Goal: Task Accomplishment & Management: Use online tool/utility

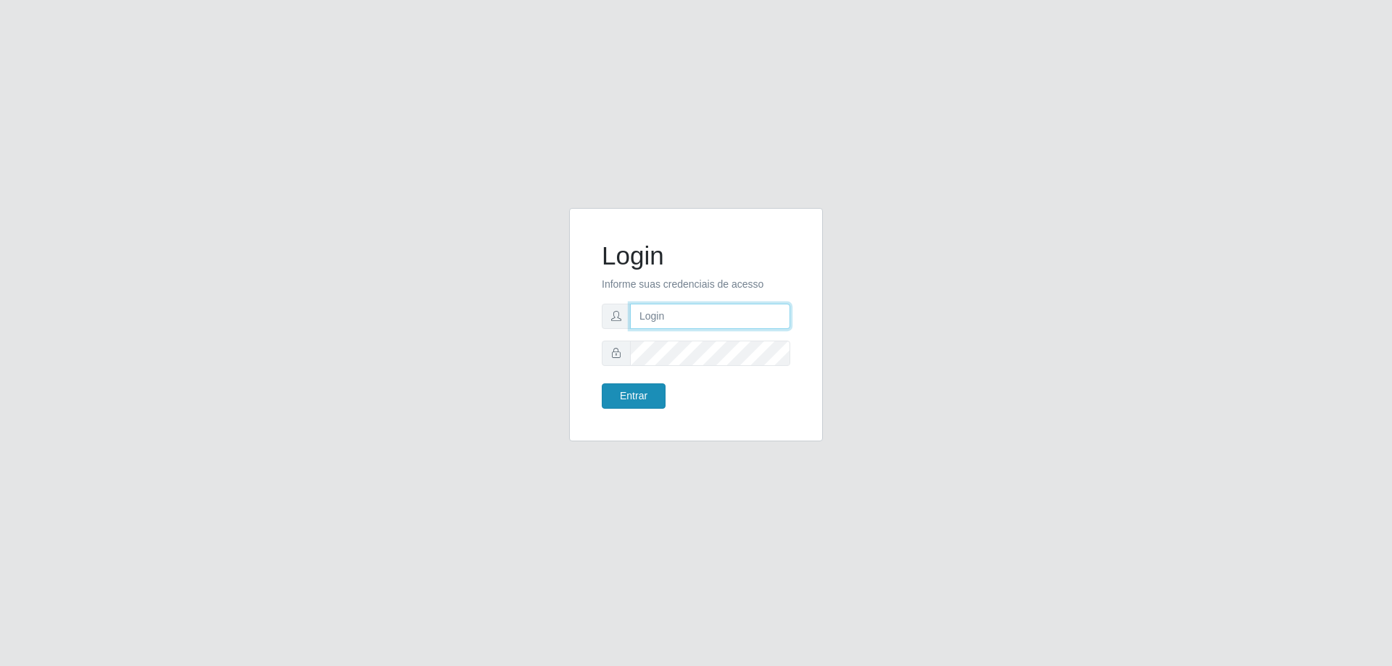
type input "[EMAIL_ADDRESS][DOMAIN_NAME]"
click at [640, 399] on button "Entrar" at bounding box center [634, 396] width 64 height 25
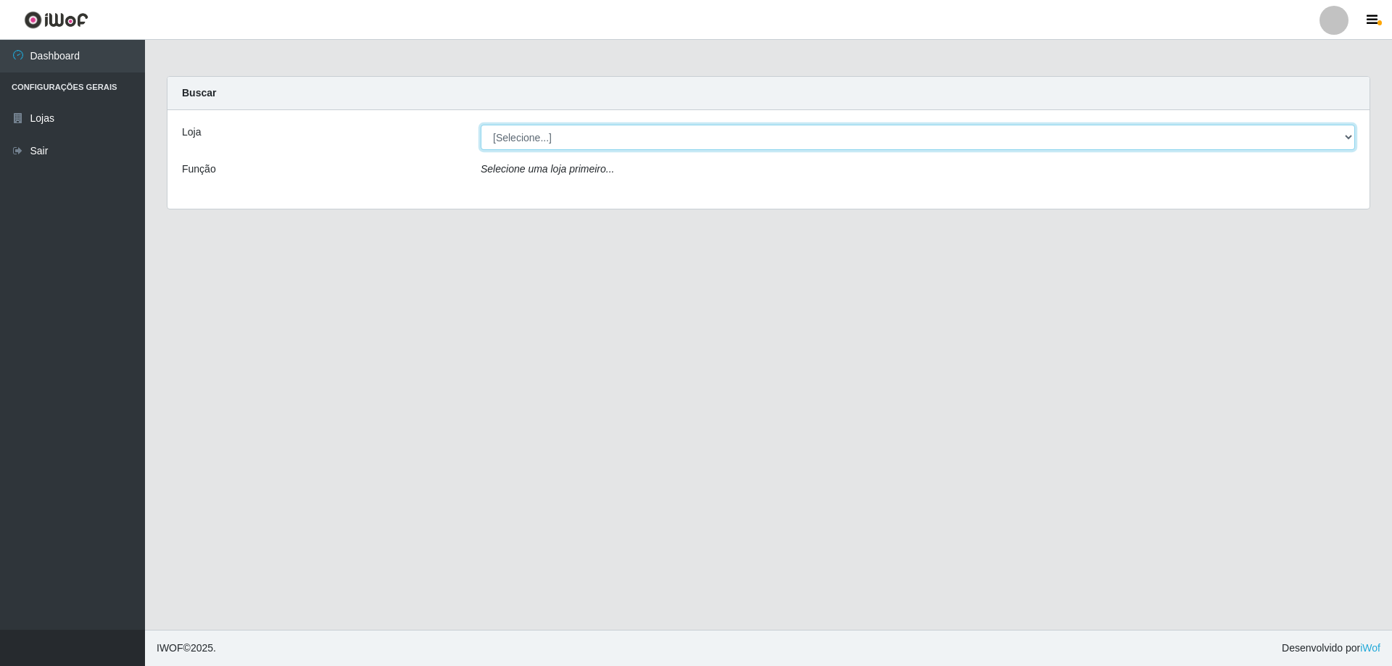
click at [541, 143] on select "[Selecione...] SuperShow Bis - [GEOGRAPHIC_DATA]" at bounding box center [918, 137] width 874 height 25
select select "59"
click at [481, 125] on select "[Selecione...] SuperShow Bis - [GEOGRAPHIC_DATA]" at bounding box center [918, 137] width 874 height 25
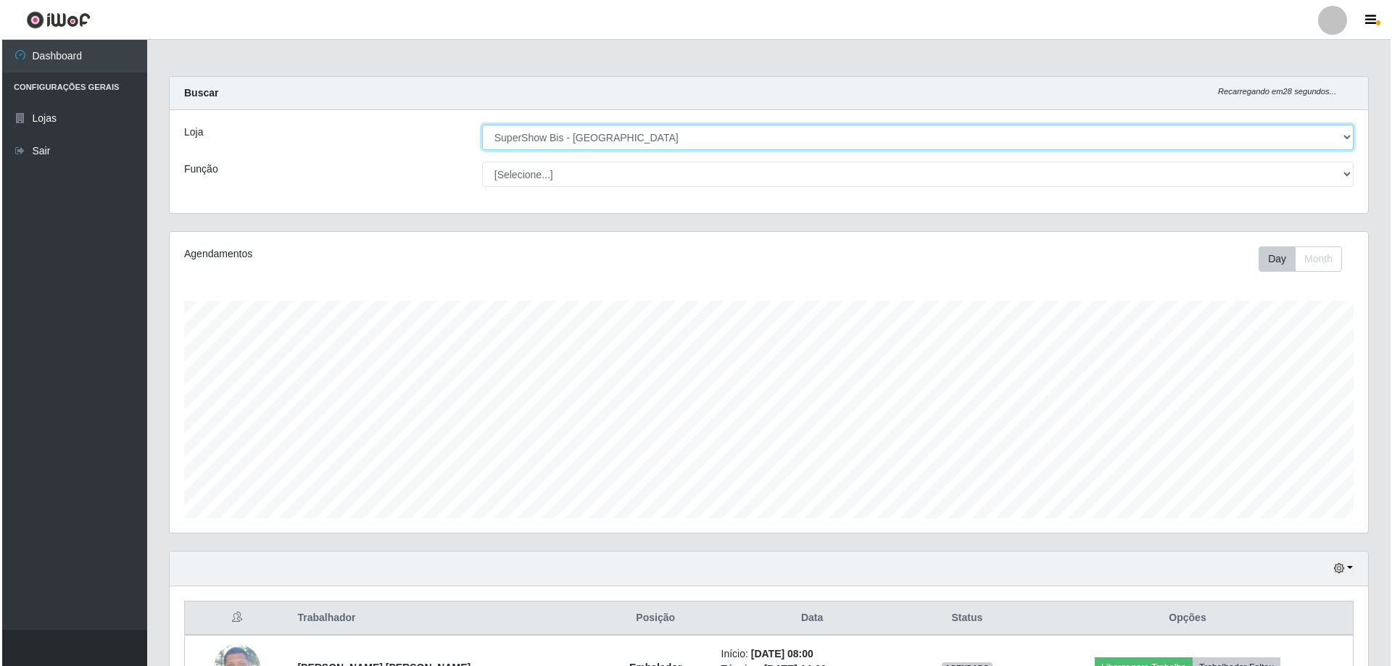
scroll to position [167, 0]
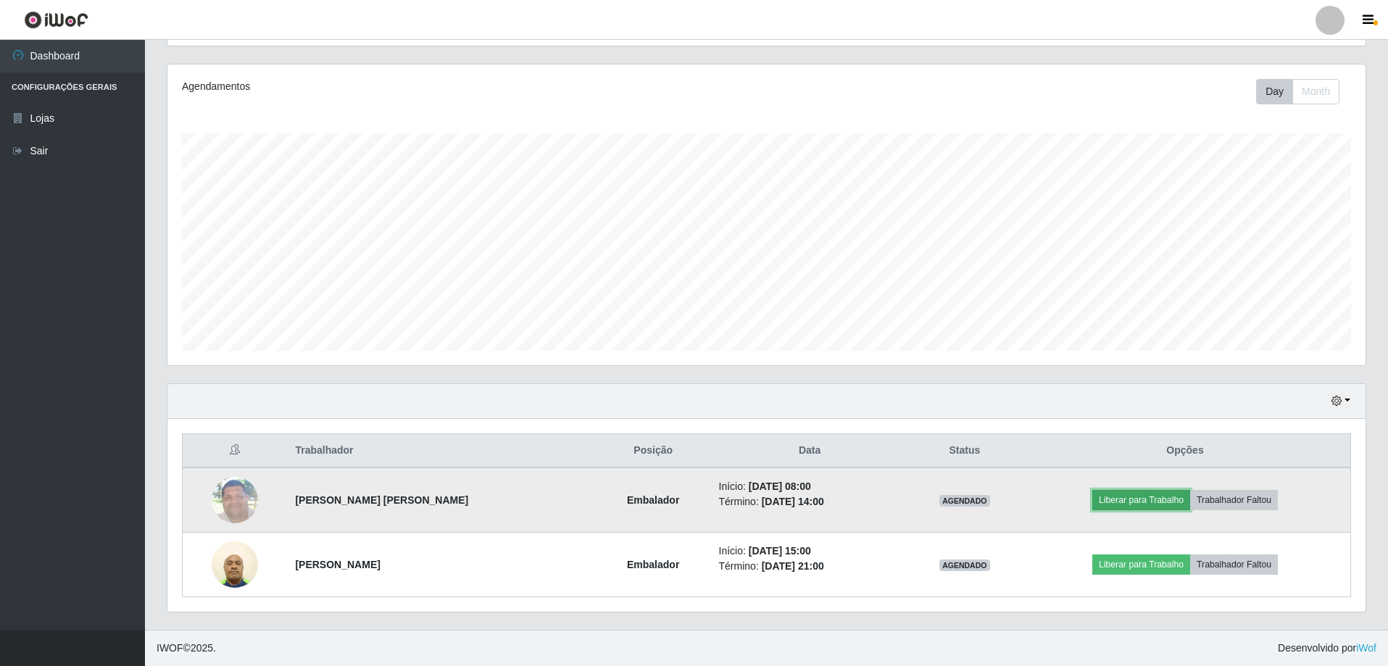
click at [1143, 499] on button "Liberar para Trabalho" at bounding box center [1142, 500] width 98 height 20
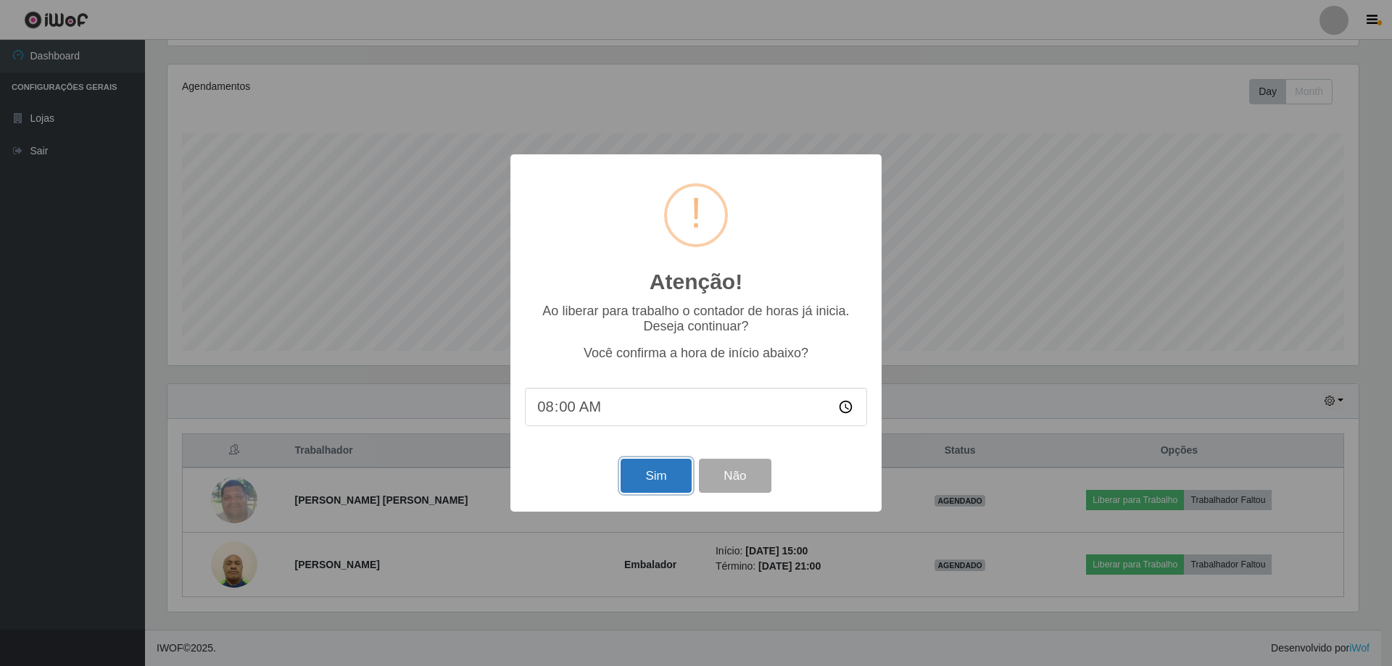
click at [664, 482] on button "Sim" at bounding box center [656, 476] width 70 height 34
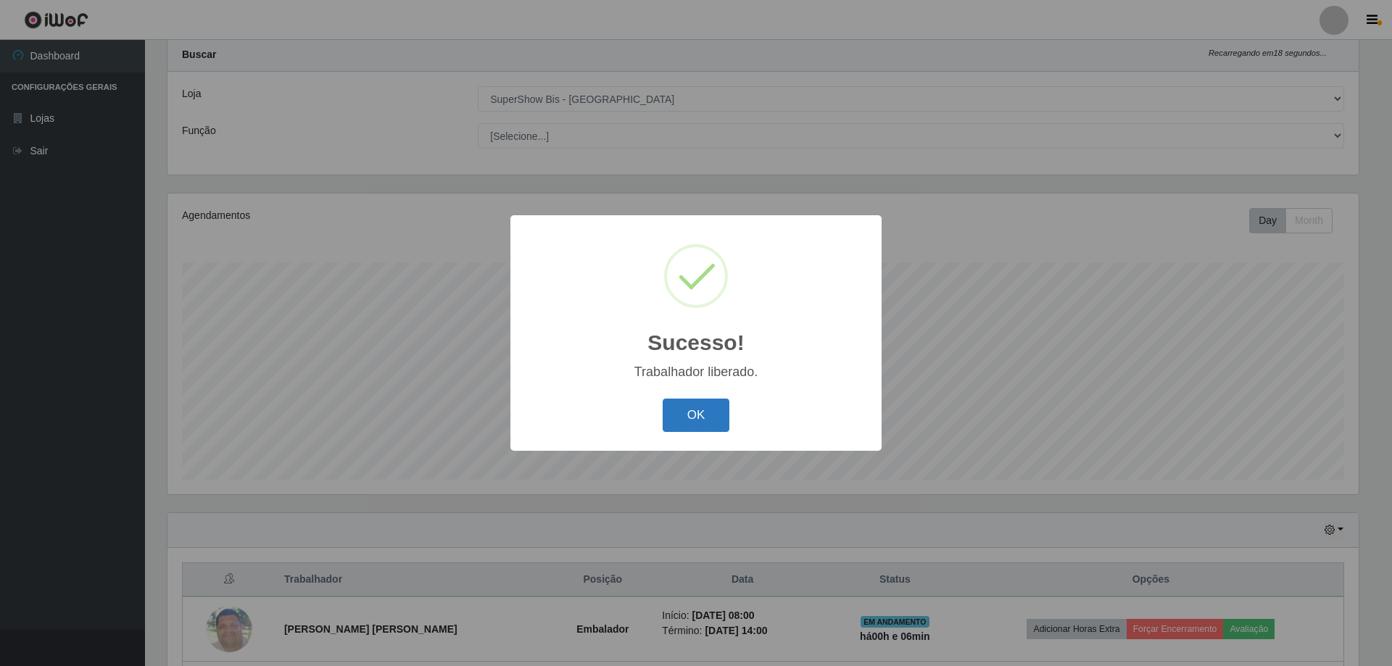
click at [695, 413] on button "OK" at bounding box center [696, 416] width 67 height 34
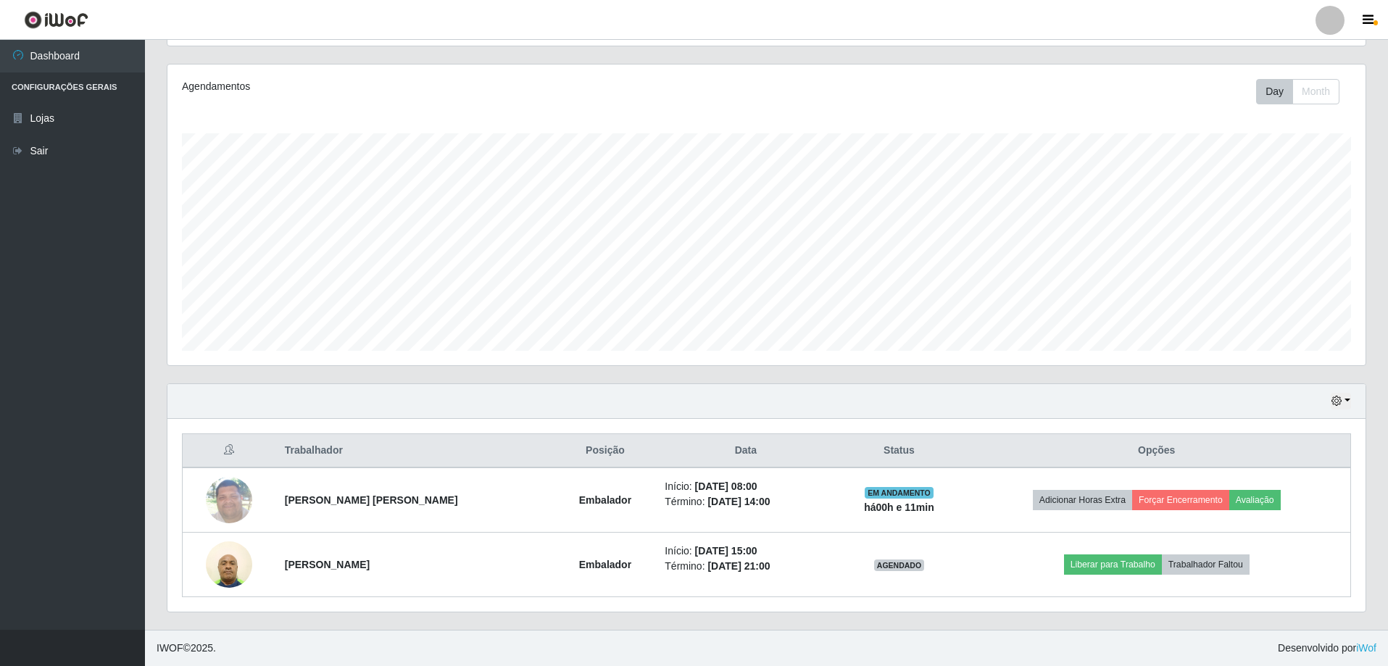
scroll to position [0, 0]
